Goal: Ask a question: Seek information or help from site administrators or community

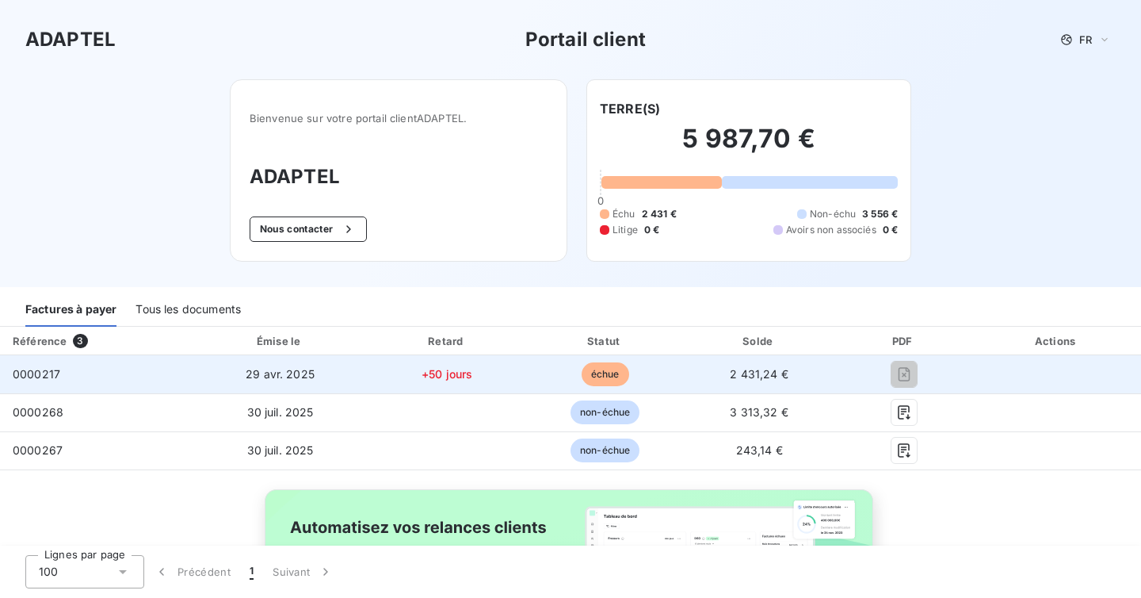
click at [610, 376] on span "échue" at bounding box center [606, 374] width 48 height 24
click at [786, 371] on td "2 431,24 €" at bounding box center [759, 374] width 152 height 38
drag, startPoint x: 67, startPoint y: 375, endPoint x: 11, endPoint y: 376, distance: 56.3
click at [11, 376] on td "0000217" at bounding box center [96, 374] width 193 height 38
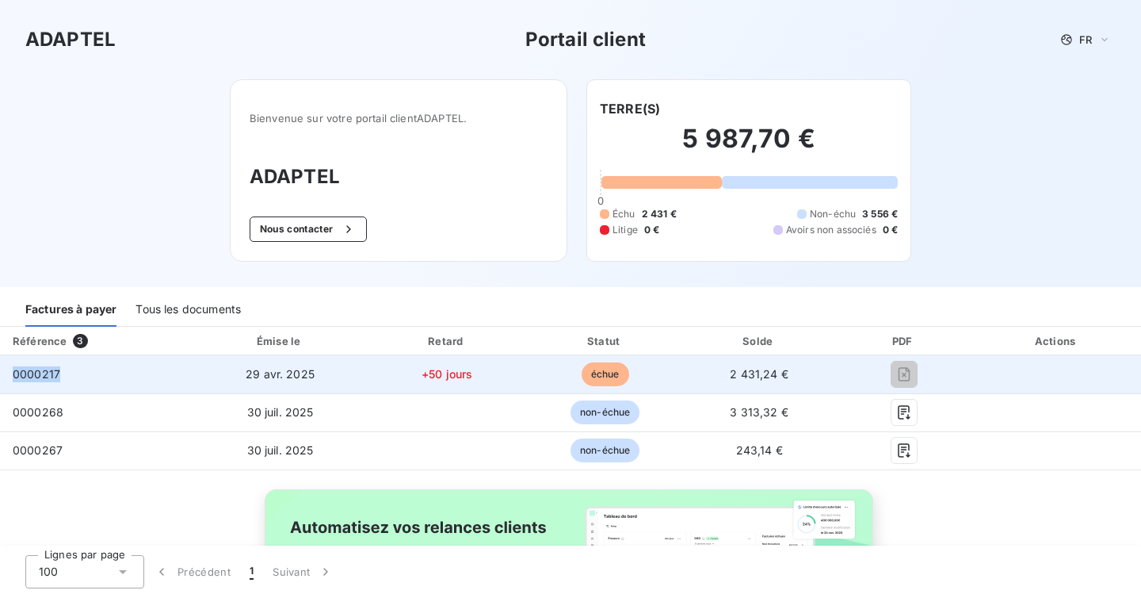
copy span "0000217"
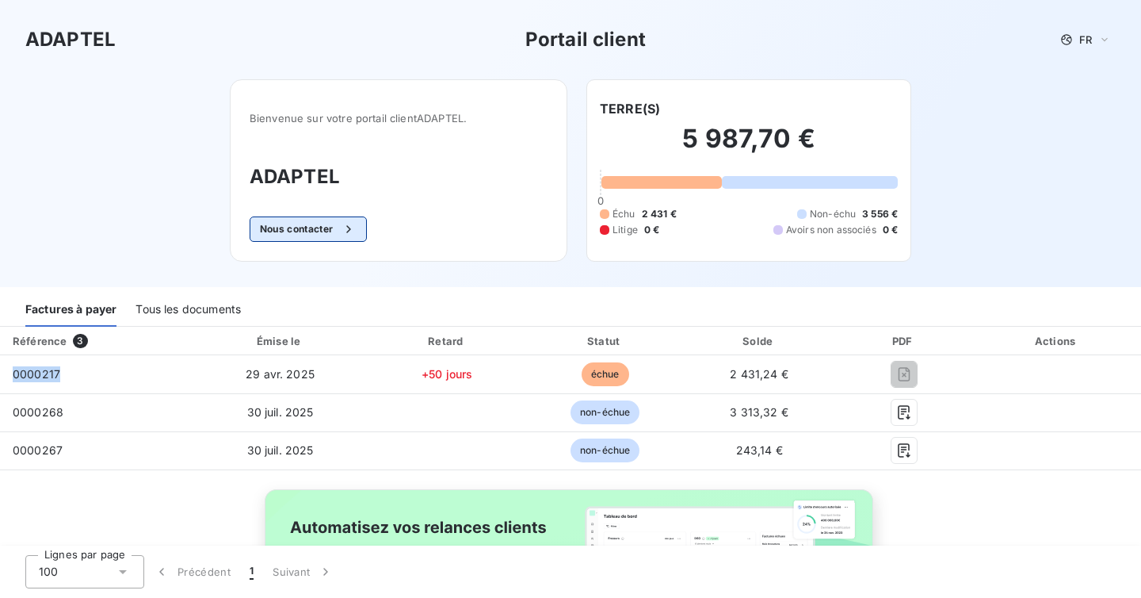
click at [296, 228] on button "Nous contacter" at bounding box center [308, 228] width 117 height 25
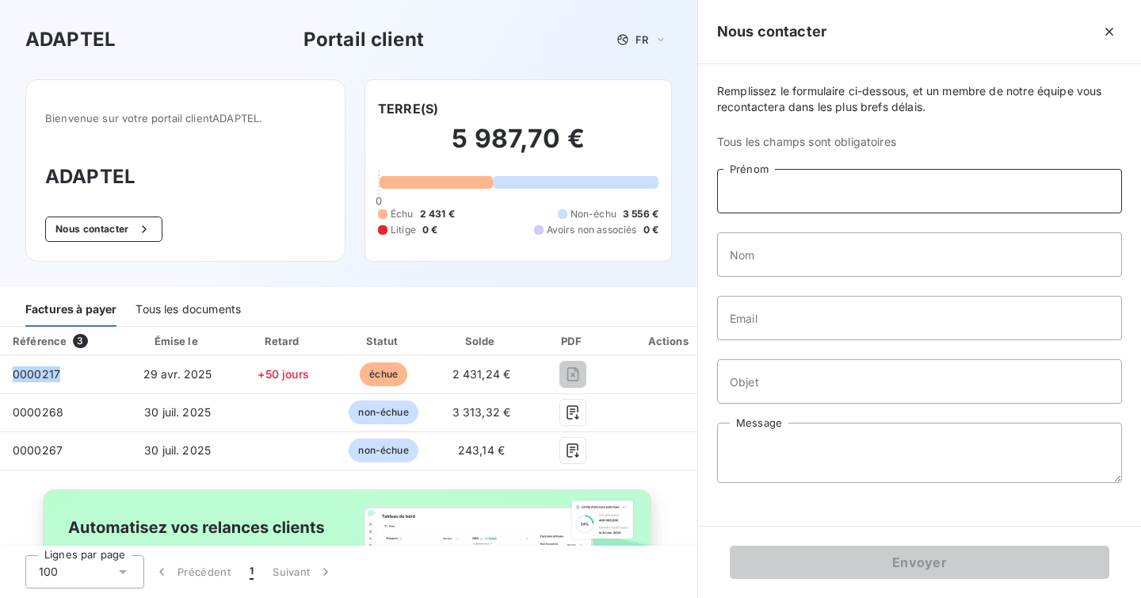
click at [808, 190] on input "Prénom" at bounding box center [919, 191] width 405 height 44
type input "[PERSON_NAME]"
type input "Cirette"
drag, startPoint x: 887, startPoint y: 326, endPoint x: 797, endPoint y: 325, distance: 89.6
click at [797, 325] on input "[EMAIL_ADDRESS][DOMAIN_NAME]" at bounding box center [919, 318] width 405 height 44
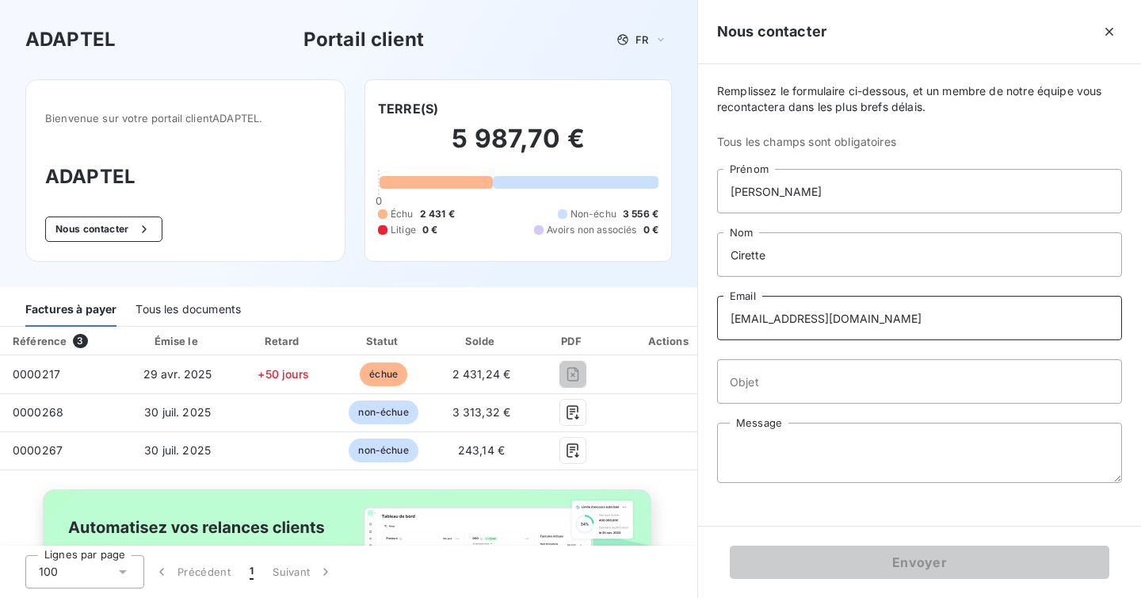
type input "[EMAIL_ADDRESS][DOMAIN_NAME]"
click at [792, 391] on input "Objet" at bounding box center [919, 381] width 405 height 44
paste input "0000217"
type input "Facture 0000217"
click at [776, 431] on textarea "Message" at bounding box center [919, 452] width 405 height 60
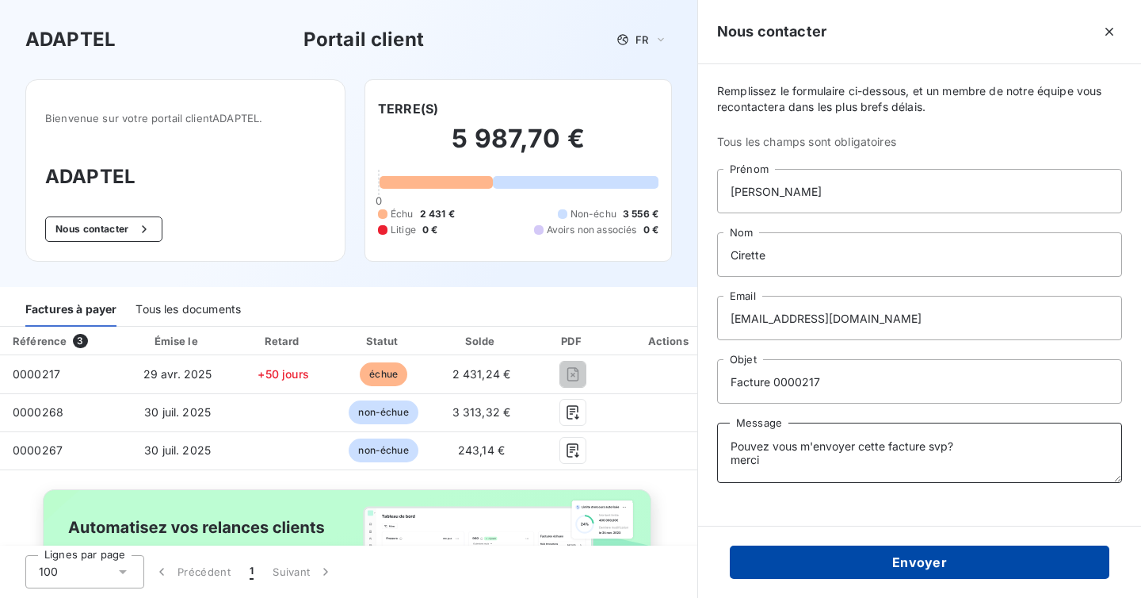
type textarea "Pouvez vous m'envoyer cette facture svp? merci"
click at [928, 565] on button "Envoyer" at bounding box center [920, 561] width 380 height 33
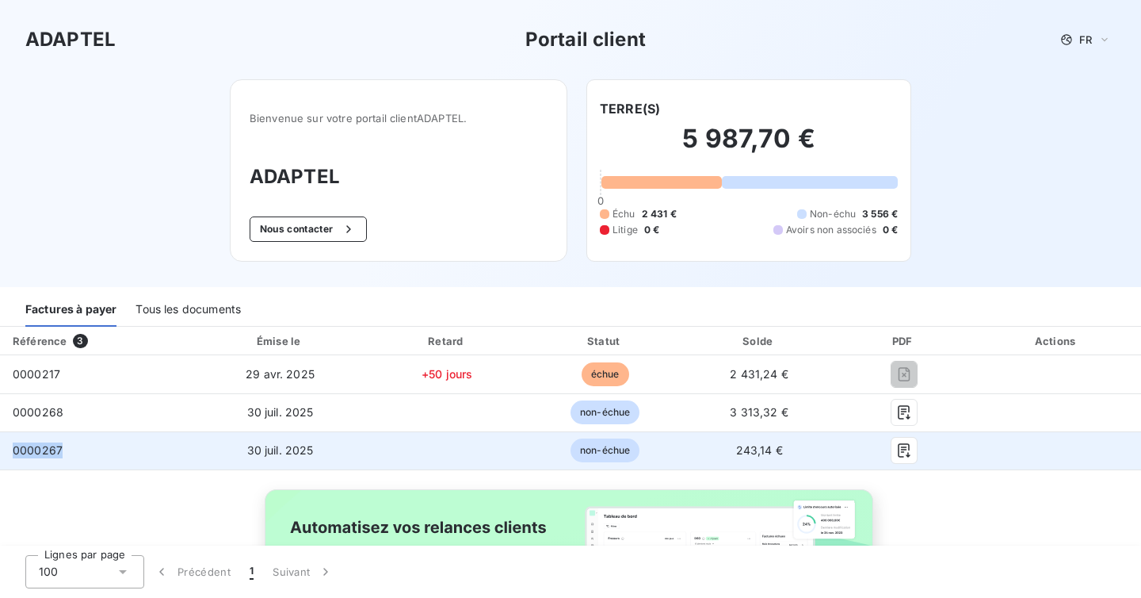
drag, startPoint x: 85, startPoint y: 452, endPoint x: 5, endPoint y: 451, distance: 80.1
click at [5, 451] on td "0000267" at bounding box center [96, 450] width 193 height 38
copy span "0000267"
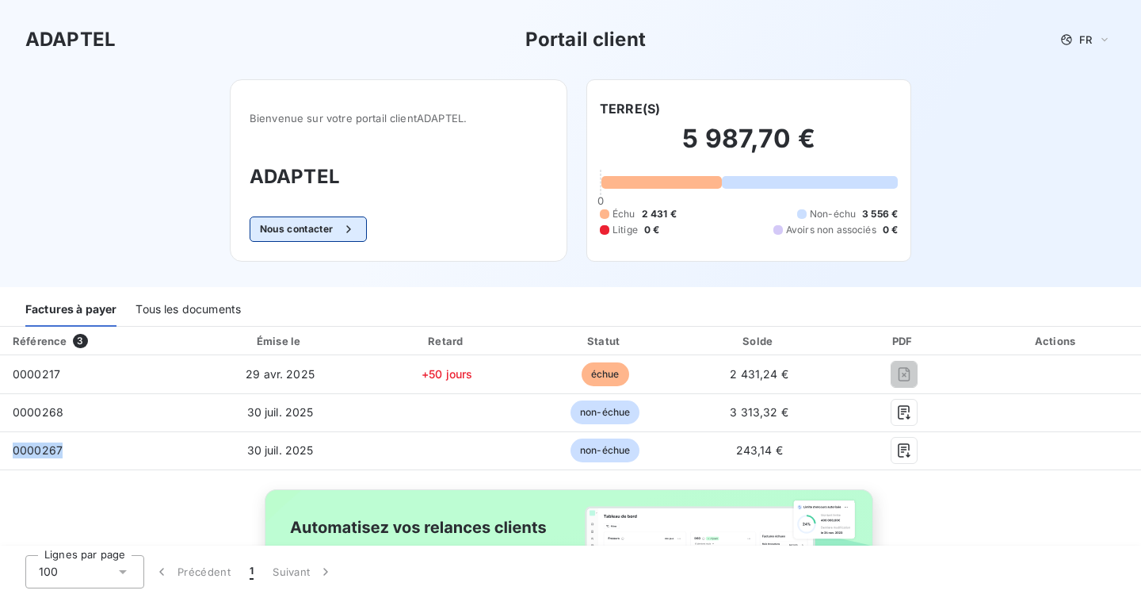
click at [284, 231] on button "Nous contacter" at bounding box center [308, 228] width 117 height 25
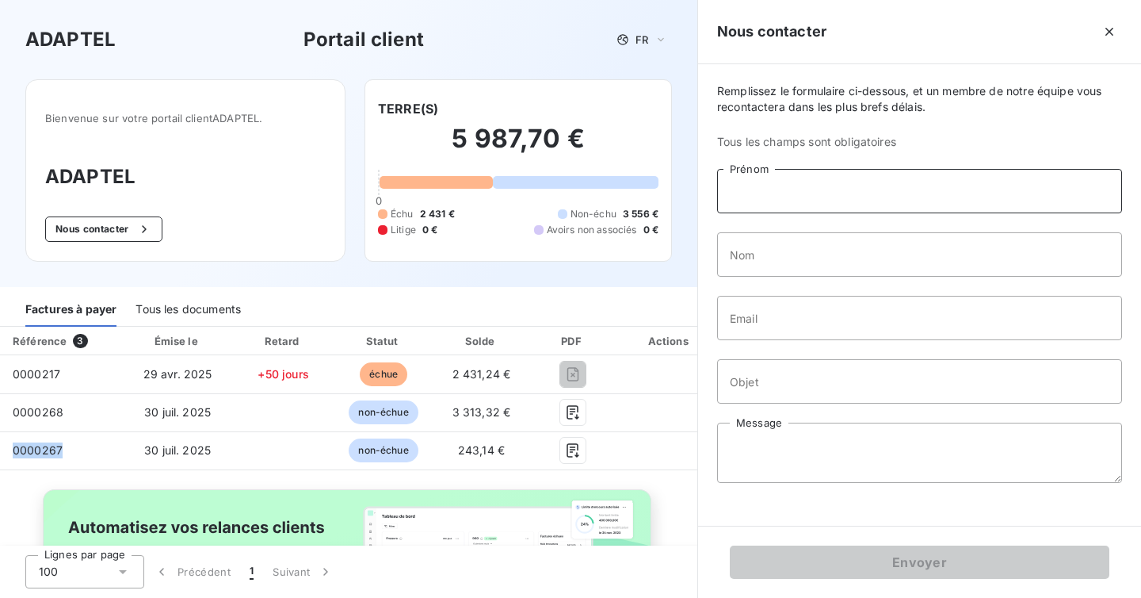
click at [831, 193] on input "Prénom" at bounding box center [919, 191] width 405 height 44
type input "[PERSON_NAME]"
type input "Cirette"
click at [888, 318] on input "[EMAIL_ADDRESS][DOMAIN_NAME]" at bounding box center [919, 318] width 405 height 44
type input "[EMAIL_ADDRESS][DOMAIN_NAME]"
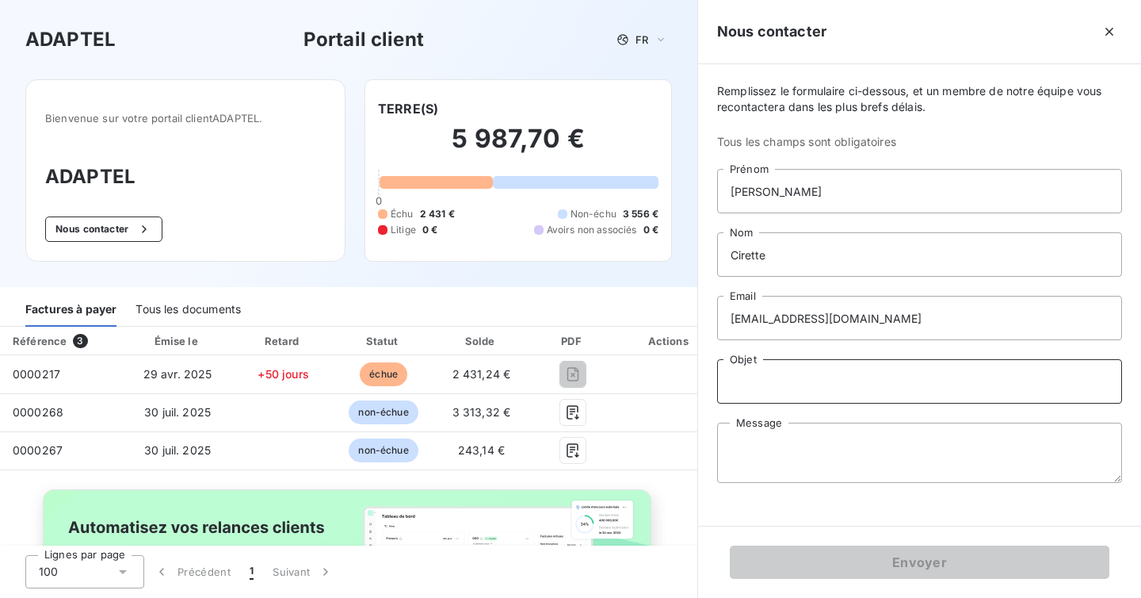
click at [805, 395] on input "Objet" at bounding box center [919, 381] width 405 height 44
paste input "0000267"
type input "Facture 0000267"
click at [744, 445] on textarea "Message" at bounding box center [919, 452] width 405 height 60
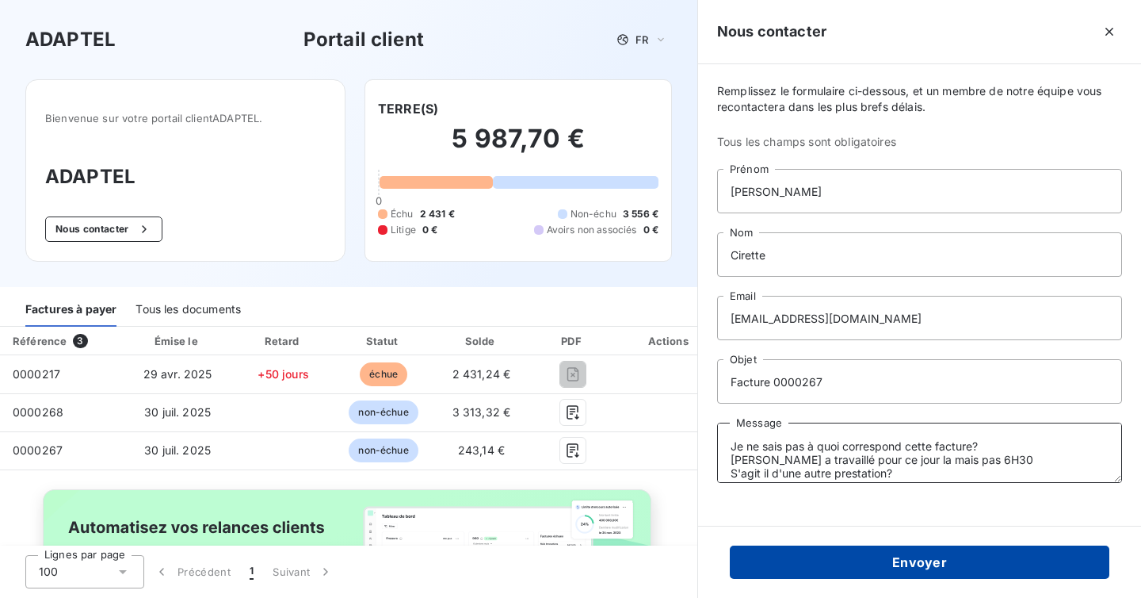
type textarea "Je ne sais pas à quoi correspond cette facture? [PERSON_NAME] a travaillé pour …"
click at [884, 559] on button "Envoyer" at bounding box center [920, 561] width 380 height 33
